Goal: Register for event/course

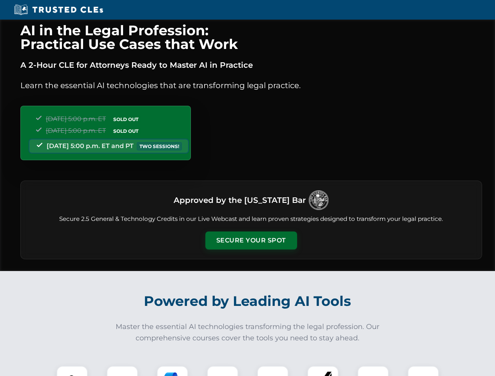
click at [251, 241] on button "Secure Your Spot" at bounding box center [251, 241] width 92 height 18
click at [72, 371] on img at bounding box center [72, 382] width 23 height 23
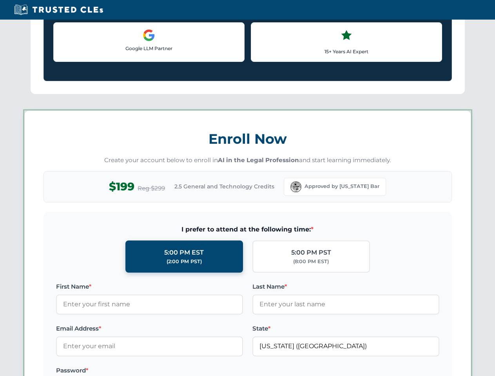
click at [173, 371] on label "Password *" at bounding box center [149, 370] width 187 height 9
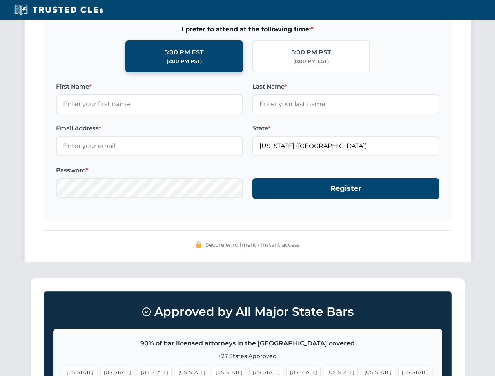
click at [361, 371] on span "[US_STATE]" at bounding box center [378, 372] width 34 height 11
